Goal: Transaction & Acquisition: Purchase product/service

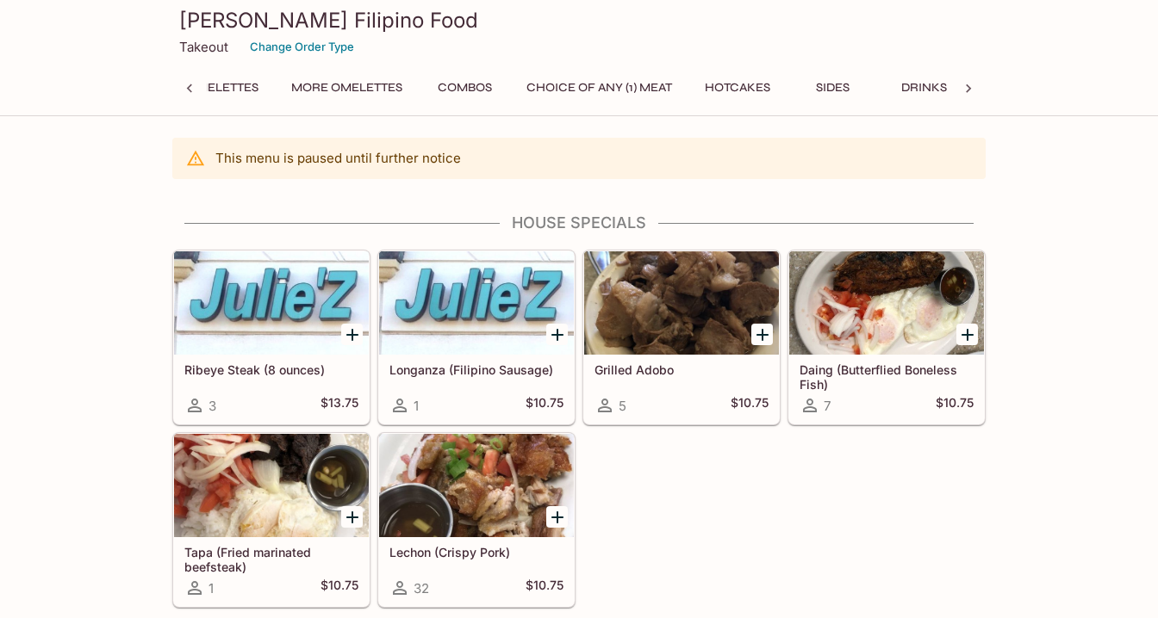
scroll to position [0, 259]
click at [809, 79] on button "Sides" at bounding box center [821, 88] width 78 height 24
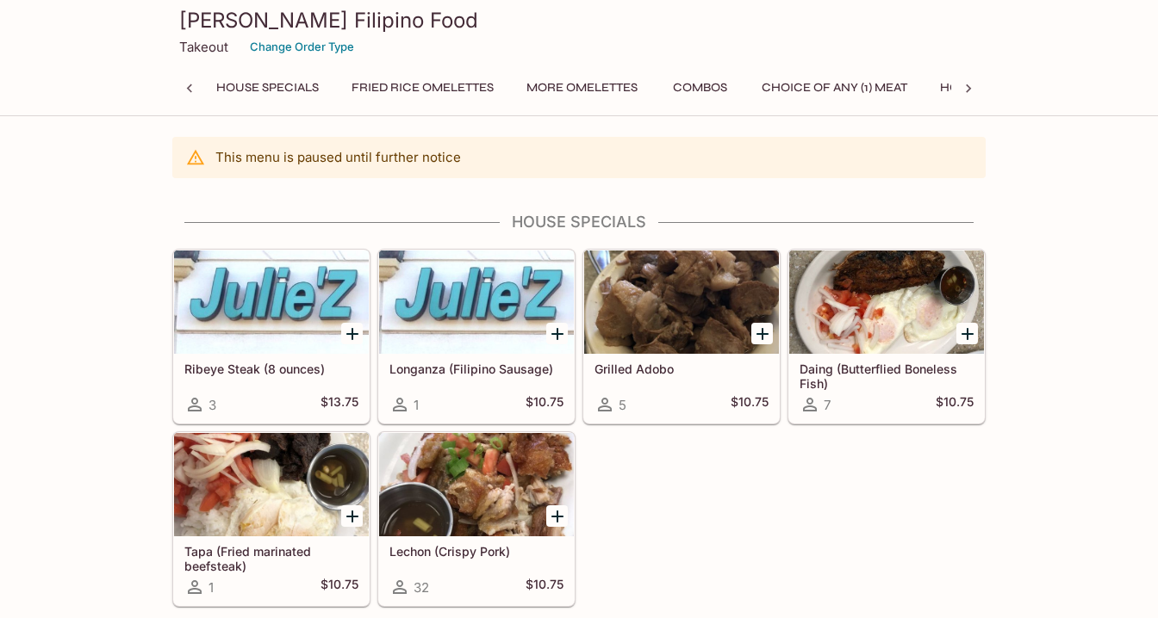
scroll to position [0, 0]
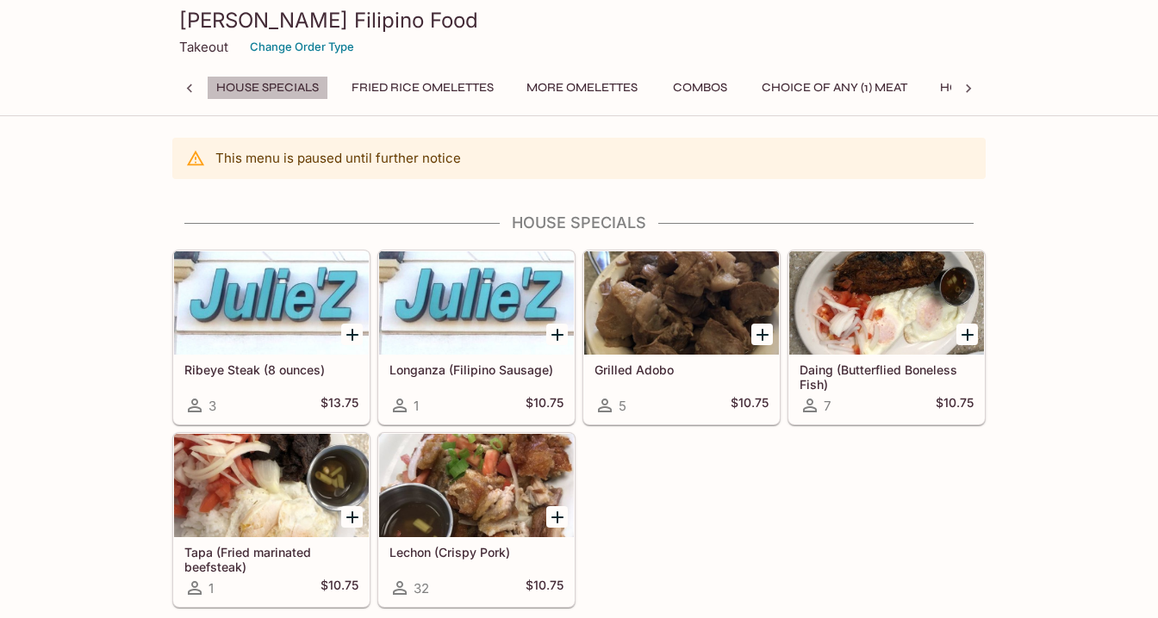
click at [279, 89] on button "House Specials" at bounding box center [267, 88] width 121 height 24
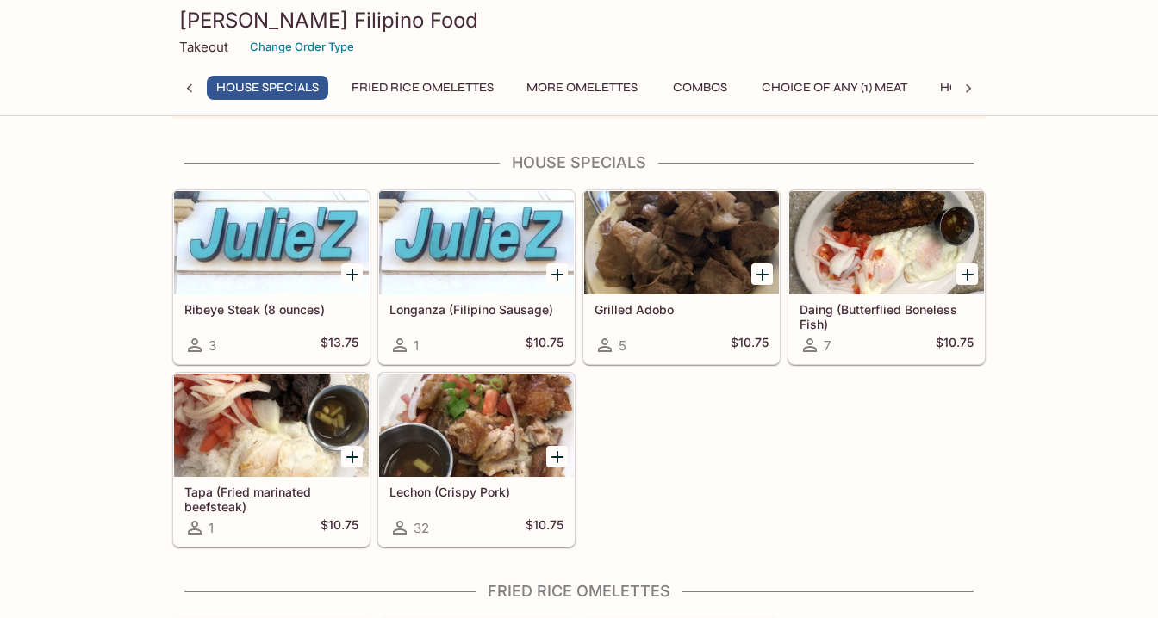
scroll to position [67, 0]
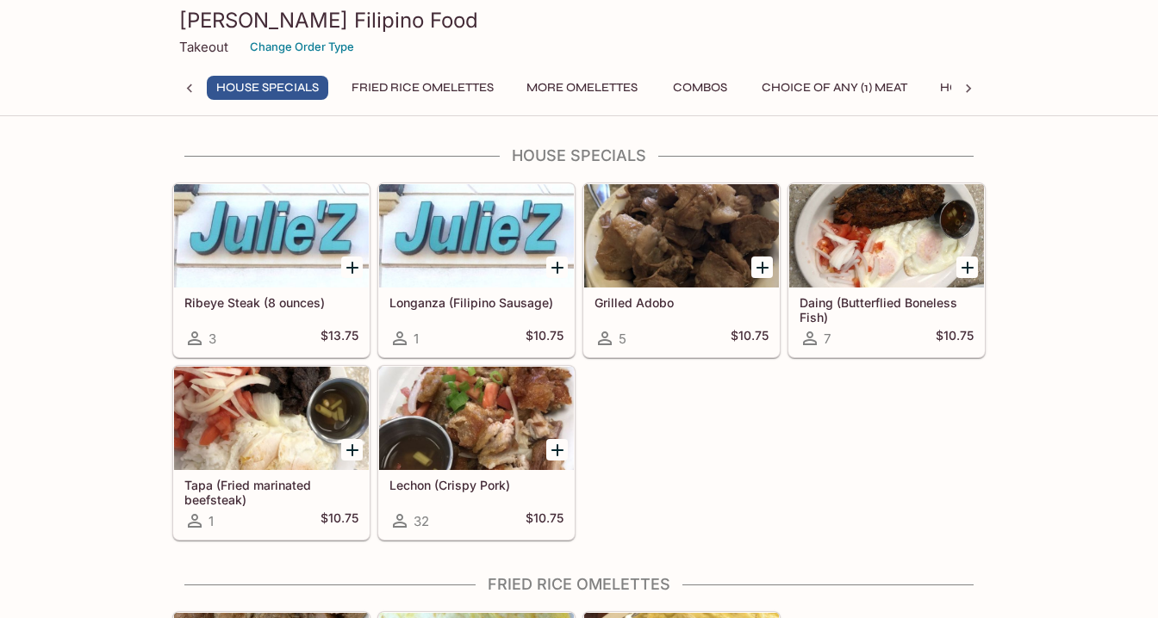
click at [876, 299] on h5 "Daing (Butterflied Boneless Fish)" at bounding box center [886, 309] width 174 height 28
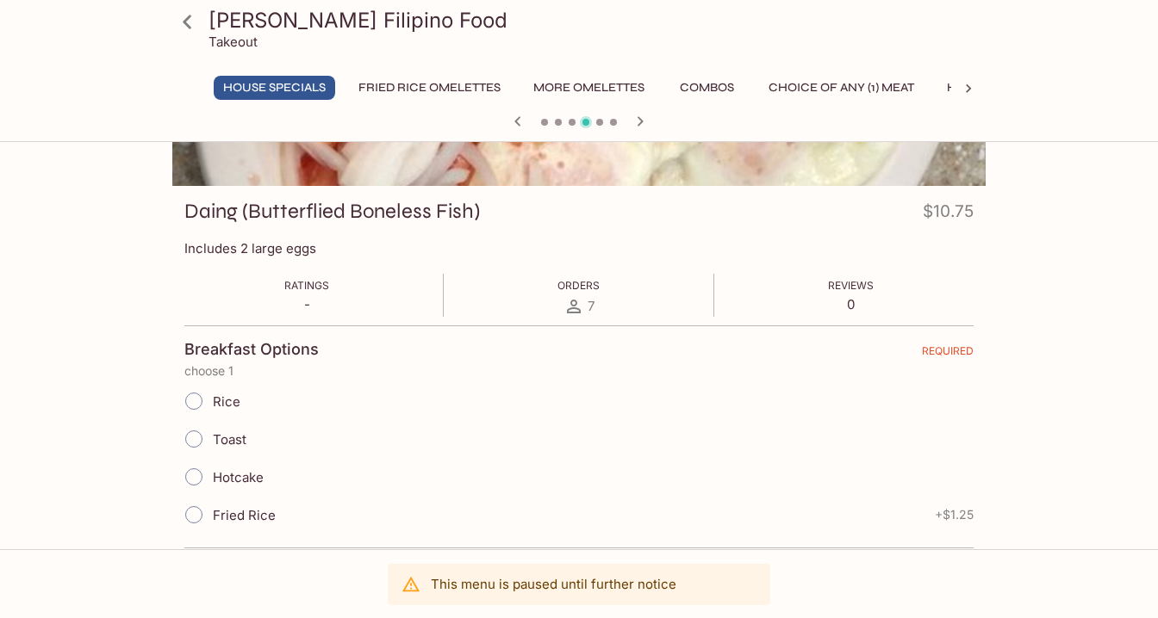
scroll to position [216, 0]
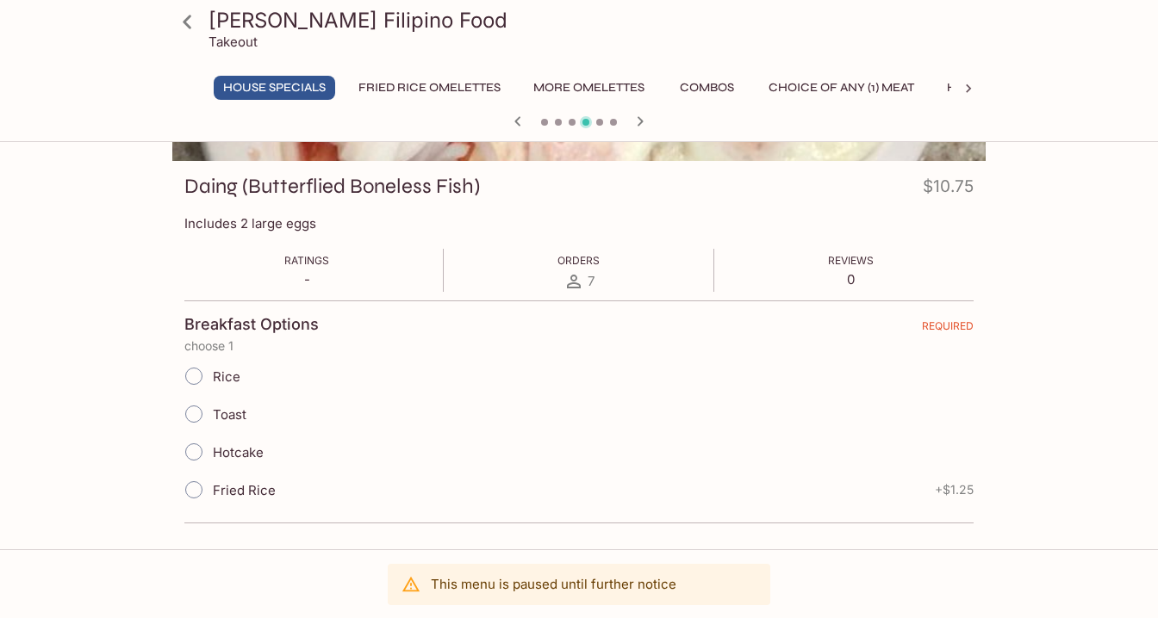
click at [221, 381] on span "Rice" at bounding box center [227, 377] width 28 height 16
click at [212, 381] on input "Rice" at bounding box center [194, 376] width 36 height 36
radio input "true"
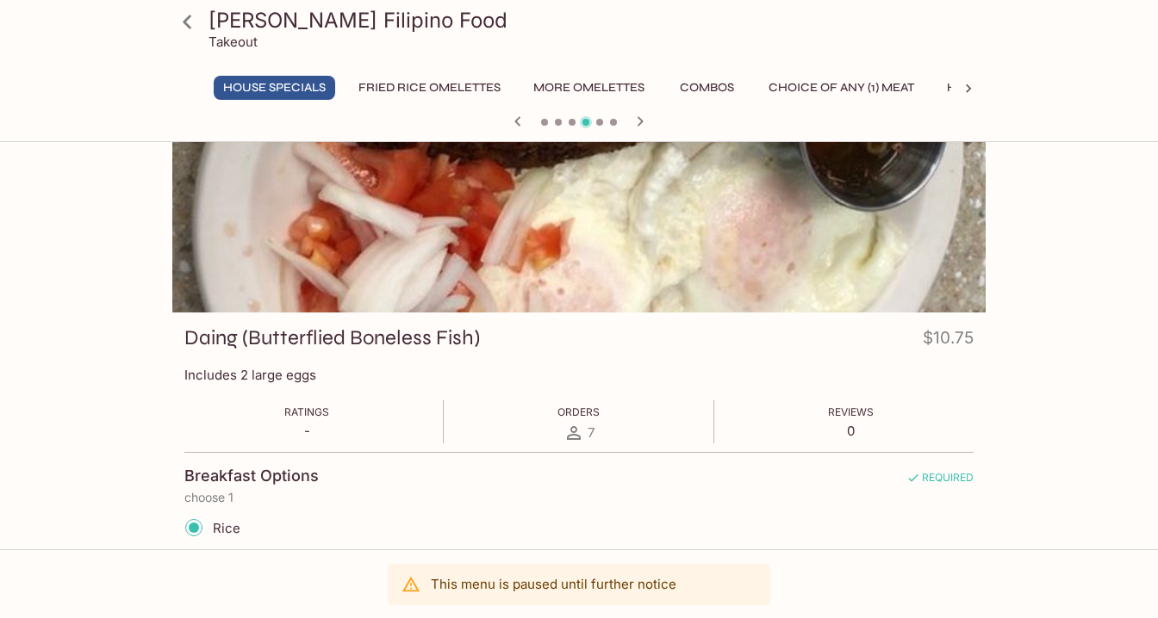
scroll to position [0, 0]
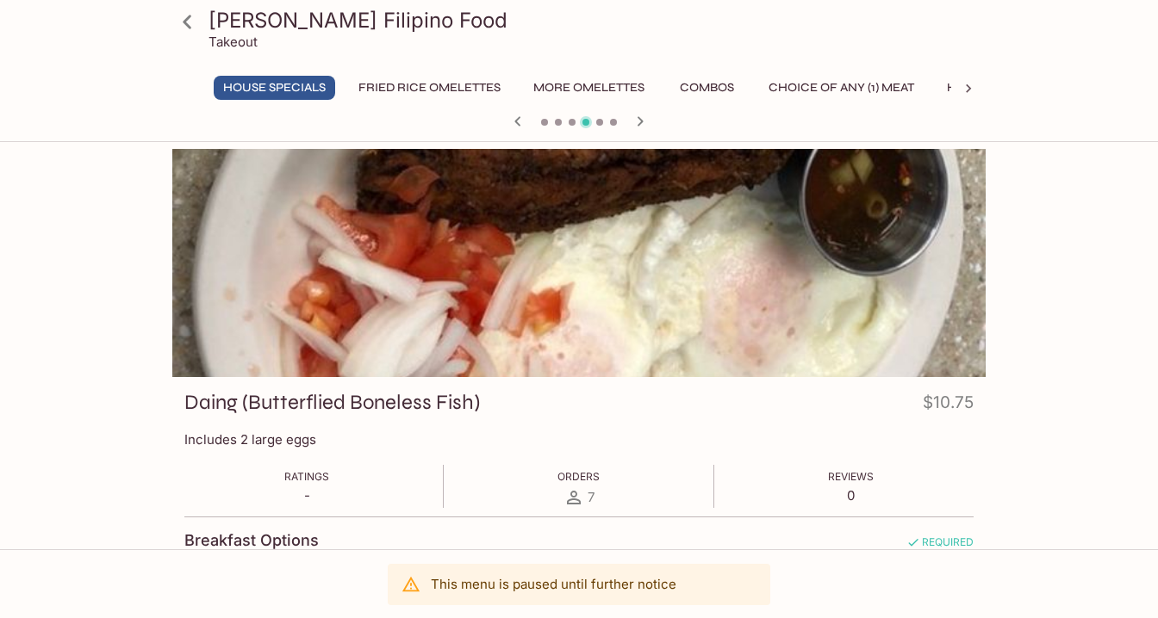
click at [717, 84] on button "Combos" at bounding box center [707, 88] width 78 height 24
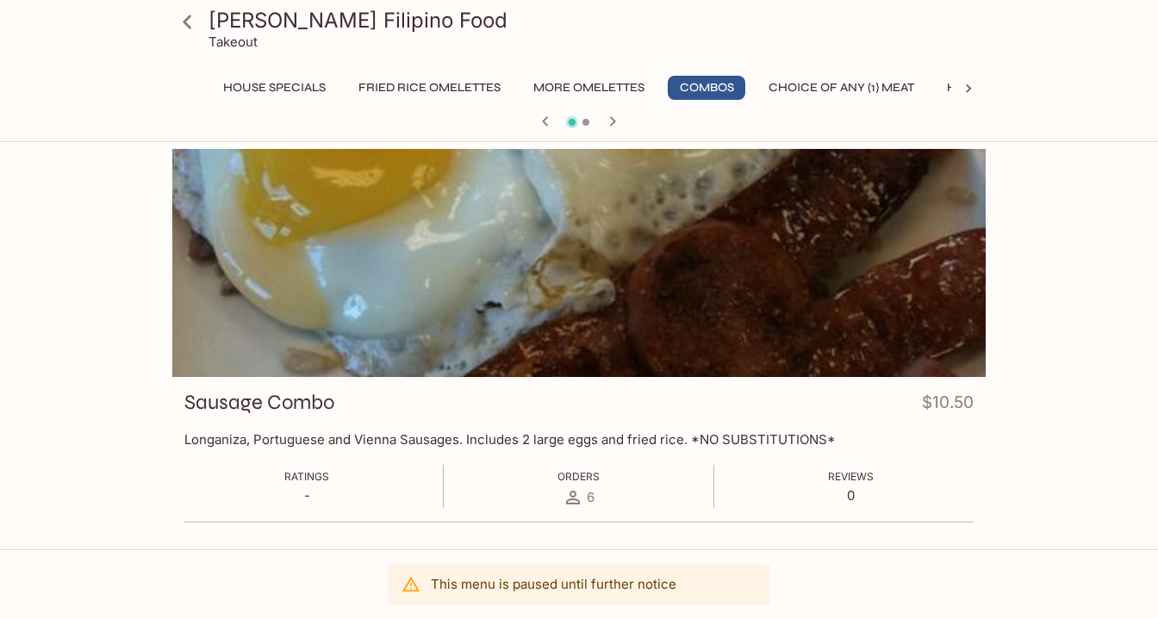
scroll to position [191, 0]
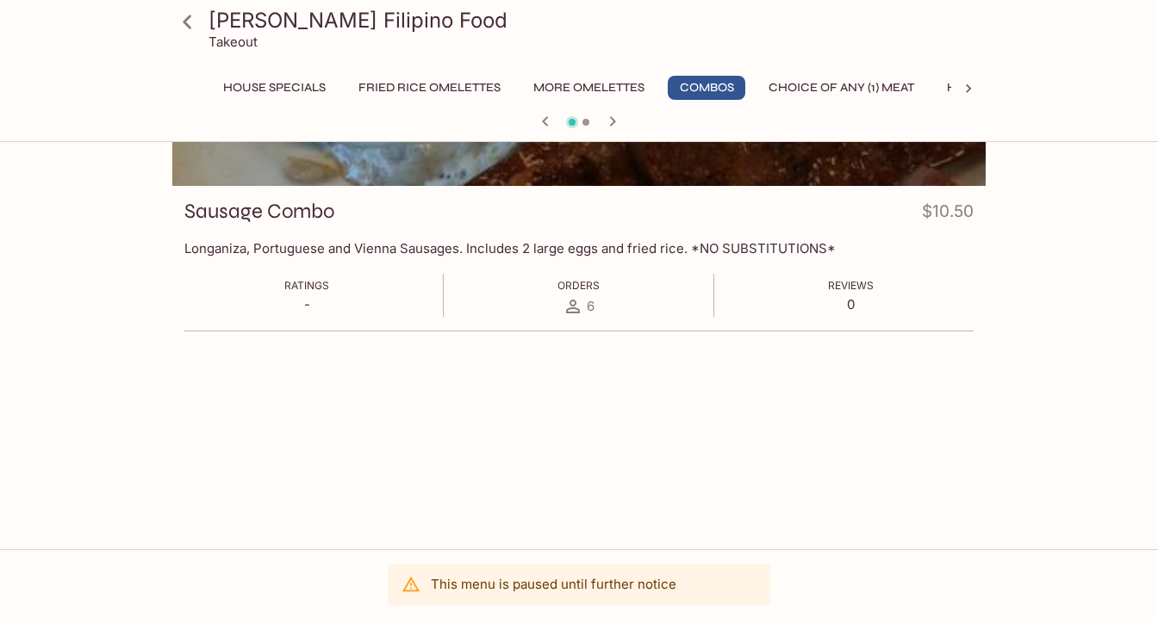
scroll to position [67, 0]
